Goal: Check status: Check status

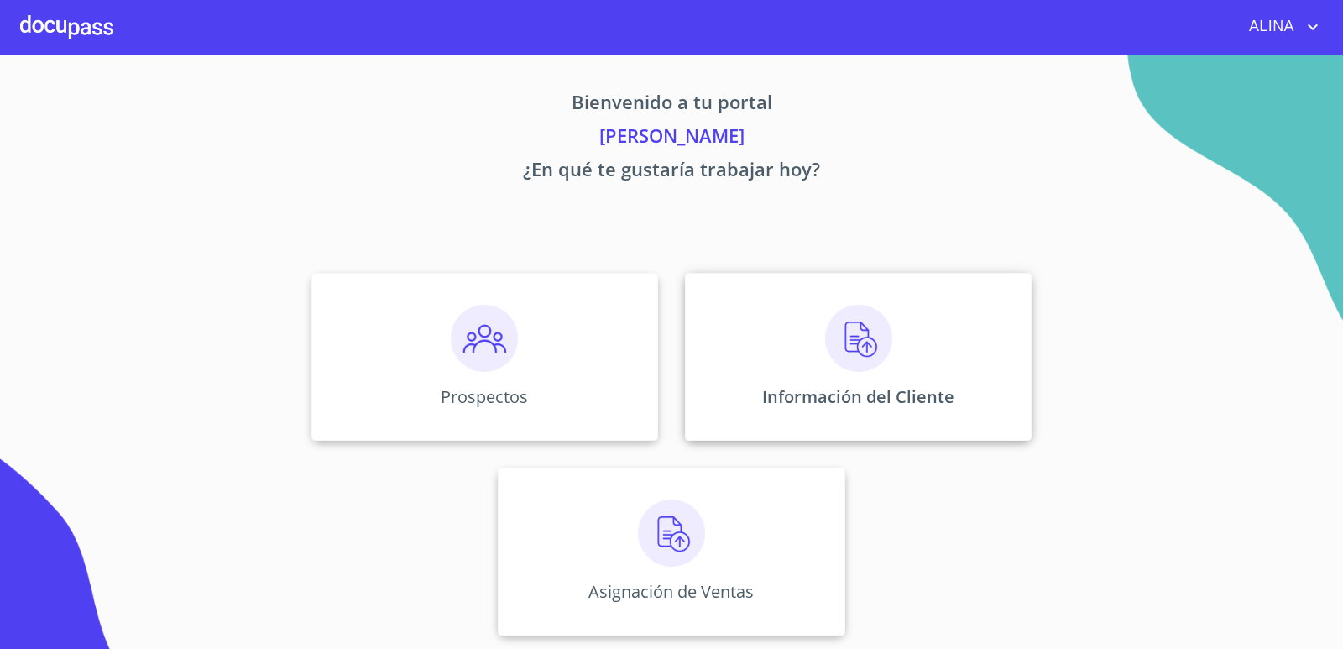
click at [768, 360] on div "Información del Cliente" at bounding box center [858, 357] width 347 height 168
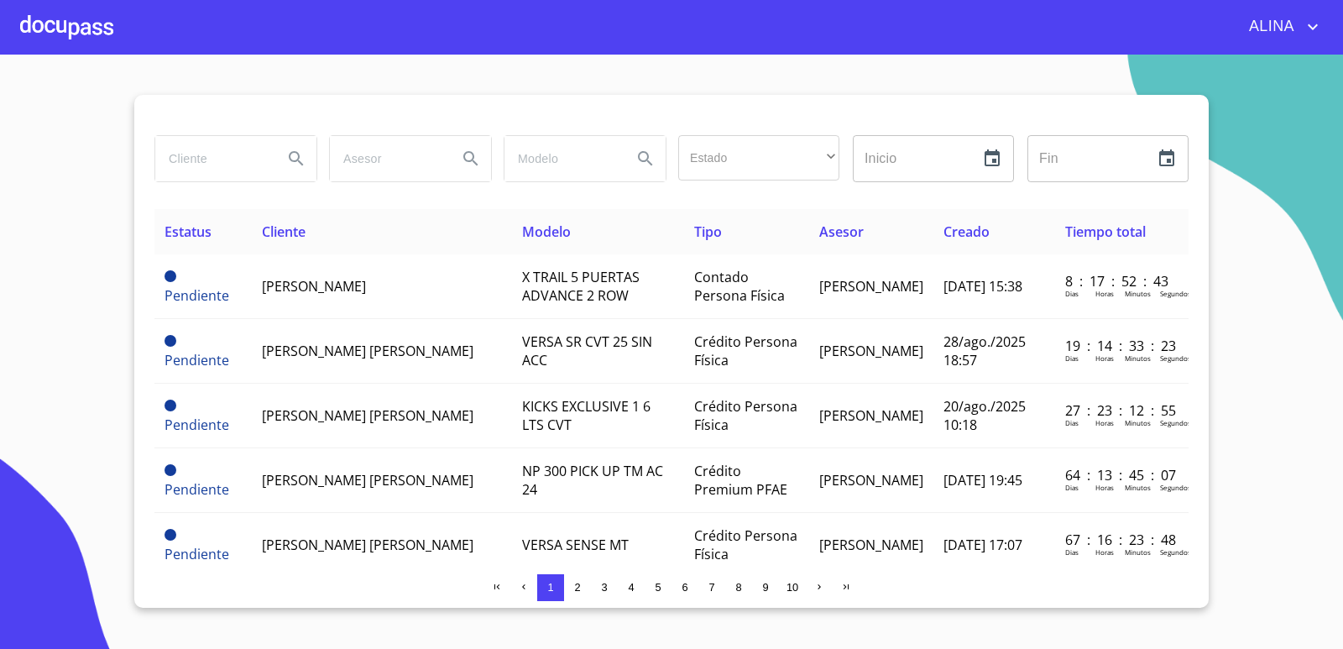
click at [222, 165] on input "search" at bounding box center [212, 158] width 114 height 45
type input "MANGUERAS METALICAS"
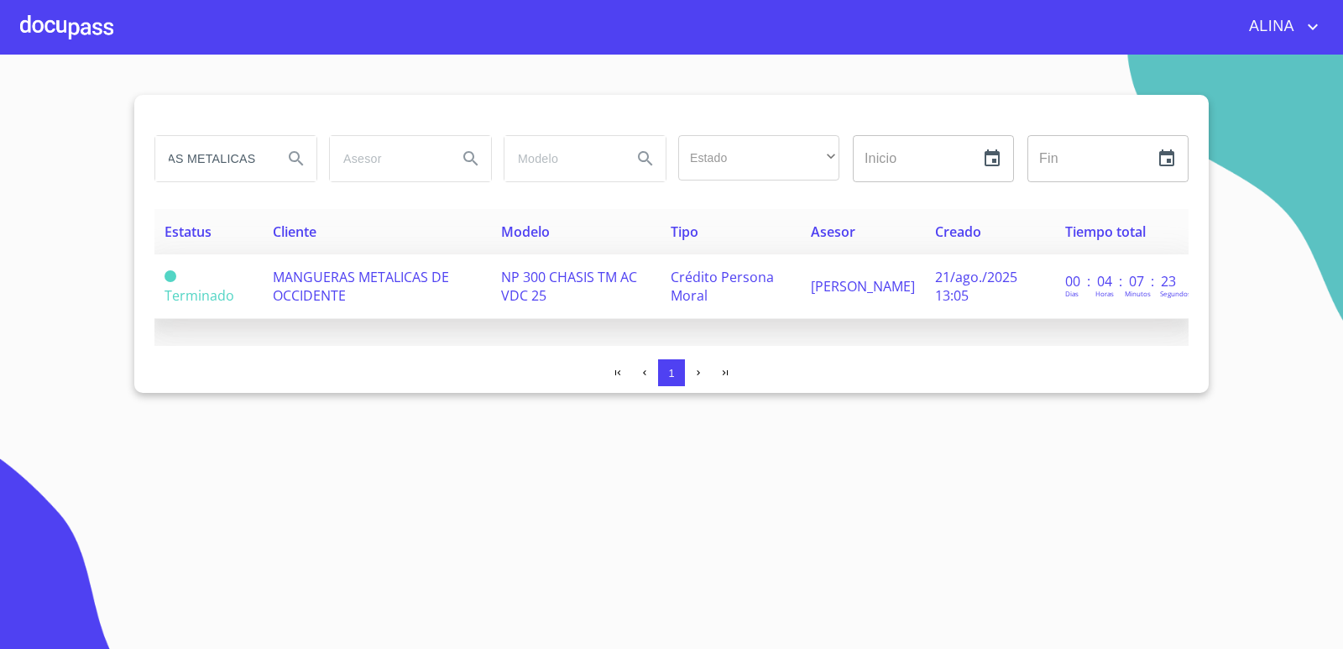
scroll to position [0, 0]
click at [336, 293] on span "MANGUERAS METALICAS DE OCCIDENTE" at bounding box center [361, 286] width 176 height 37
